Goal: Communication & Community: Participate in discussion

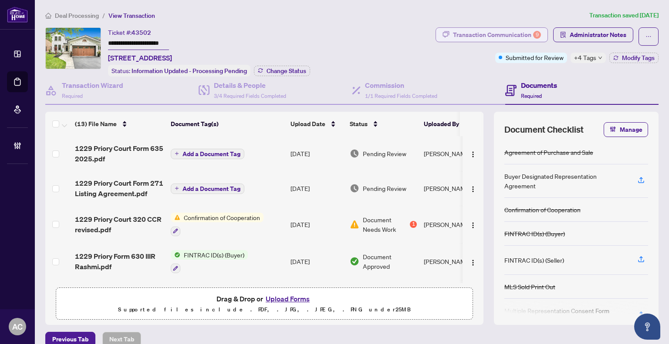
click at [485, 29] on div "Transaction Communication 9" at bounding box center [497, 35] width 88 height 14
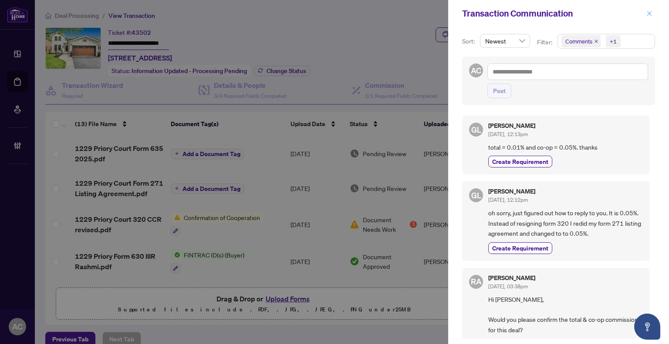
click at [647, 13] on icon "close" at bounding box center [649, 13] width 6 height 6
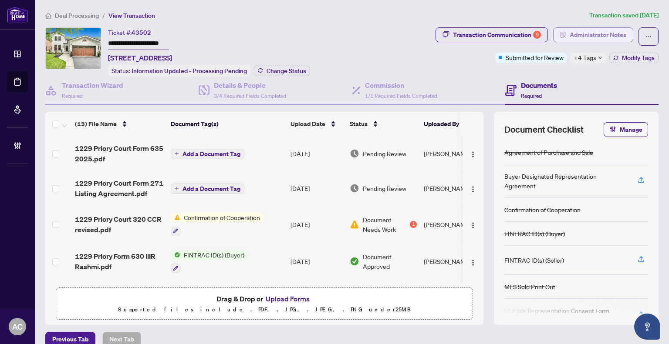
click at [603, 30] on span "Administrator Notes" at bounding box center [598, 35] width 57 height 14
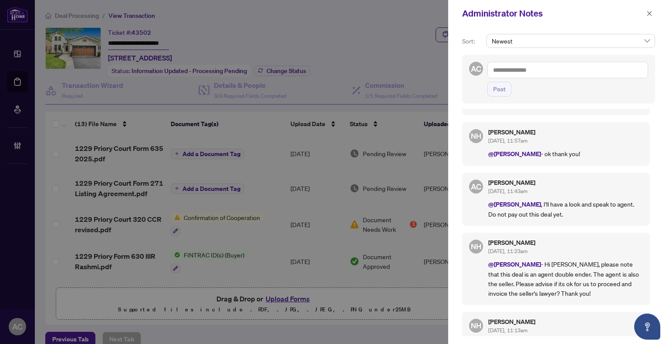
scroll to position [174, 0]
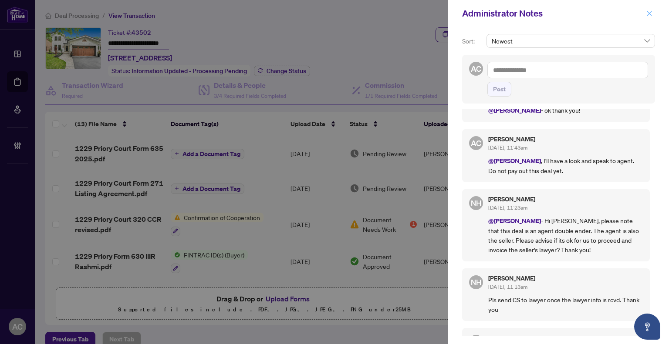
click at [649, 13] on icon "close" at bounding box center [649, 13] width 6 height 6
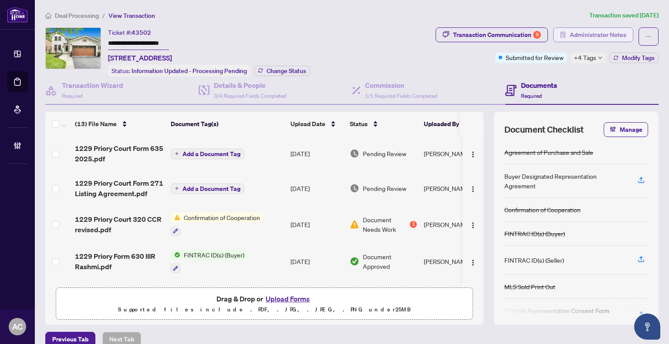
click at [581, 33] on span "Administrator Notes" at bounding box center [598, 35] width 57 height 14
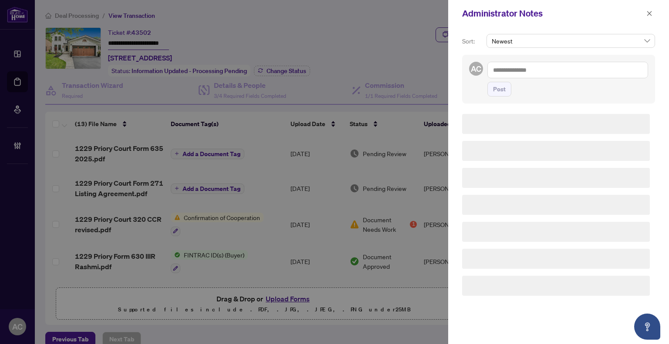
scroll to position [0, 0]
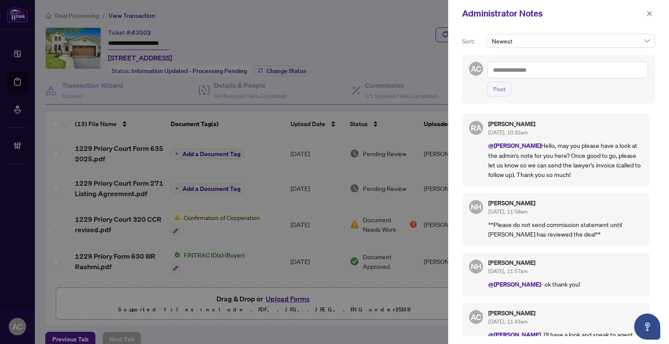
click at [524, 69] on textarea at bounding box center [567, 70] width 161 height 17
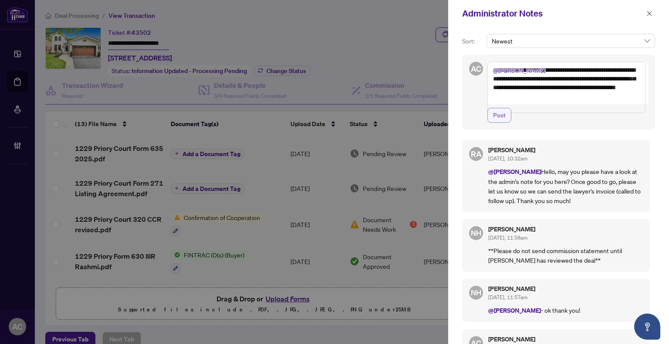
type textarea "**********"
click at [495, 120] on span "Post" at bounding box center [499, 115] width 13 height 14
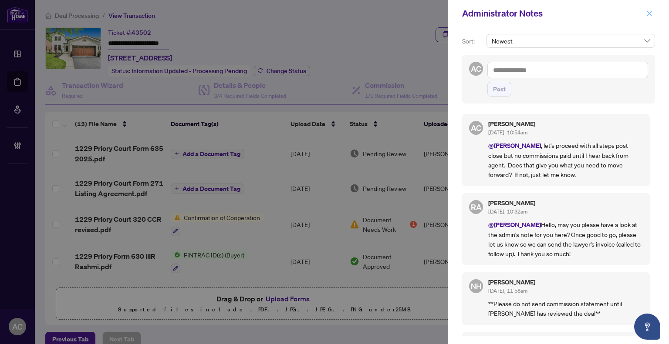
click at [652, 12] on button "button" at bounding box center [649, 13] width 11 height 10
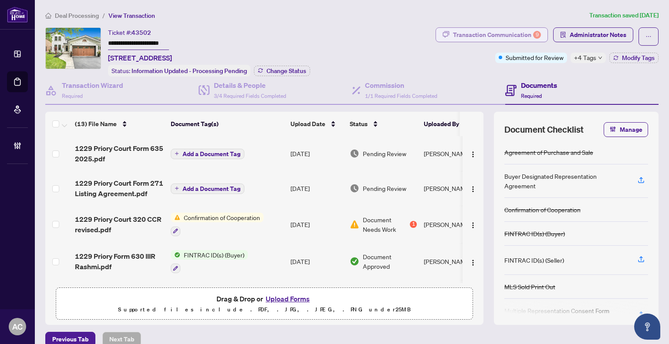
click at [516, 36] on div "Transaction Communication 9" at bounding box center [497, 35] width 88 height 14
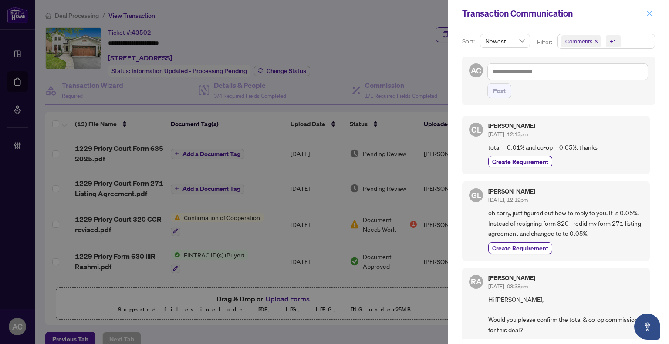
click at [650, 14] on icon "close" at bounding box center [649, 13] width 6 height 6
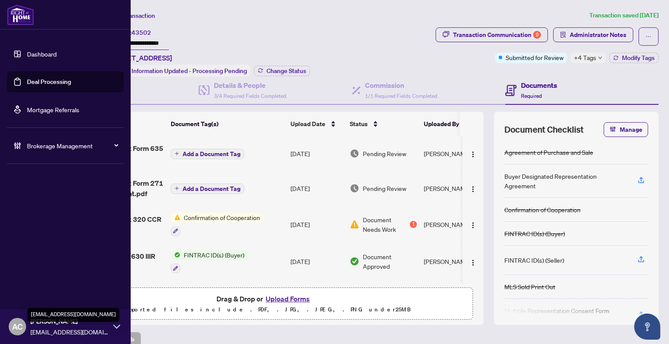
click at [41, 331] on span "[EMAIL_ADDRESS][DOMAIN_NAME]" at bounding box center [69, 332] width 78 height 10
click at [64, 333] on span "[EMAIL_ADDRESS][DOMAIN_NAME]" at bounding box center [69, 332] width 78 height 10
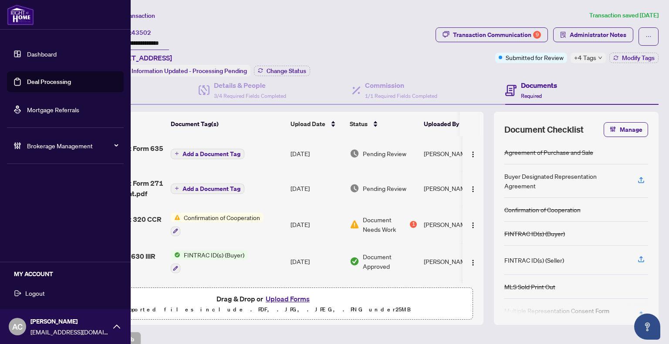
click at [40, 294] on span "Logout" at bounding box center [35, 294] width 20 height 14
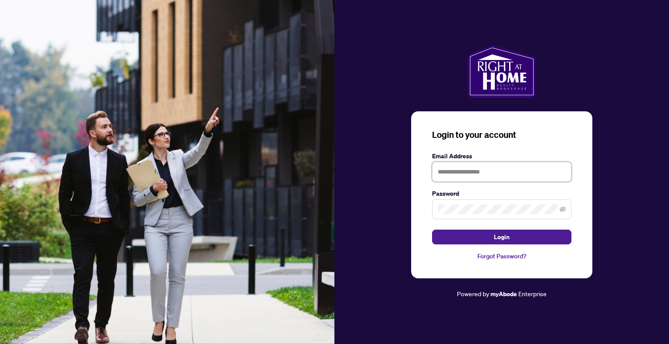
click at [455, 172] on input "text" at bounding box center [501, 172] width 139 height 20
type input "**********"
click at [475, 201] on span at bounding box center [501, 209] width 139 height 20
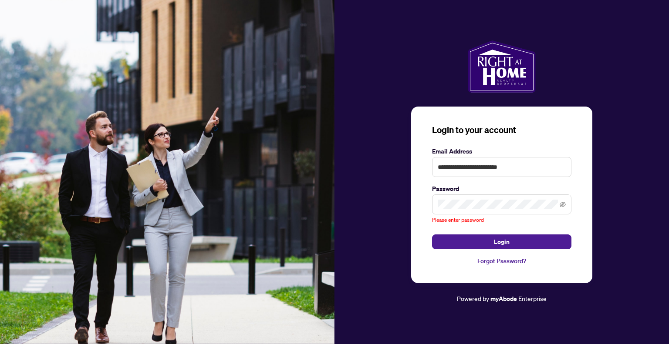
click at [479, 204] on span at bounding box center [501, 205] width 139 height 20
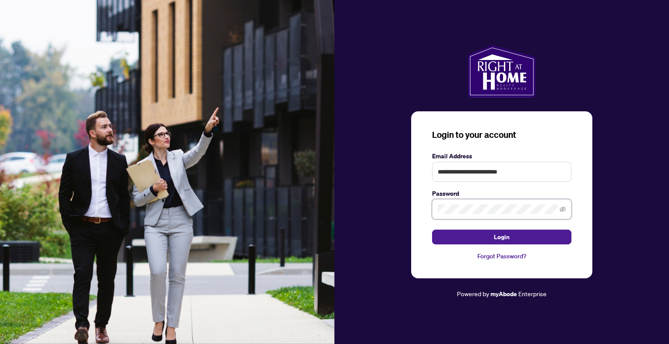
click at [432, 230] on button "Login" at bounding box center [501, 237] width 139 height 15
click at [526, 235] on button "Login" at bounding box center [501, 237] width 139 height 15
